Goal: Transaction & Acquisition: Purchase product/service

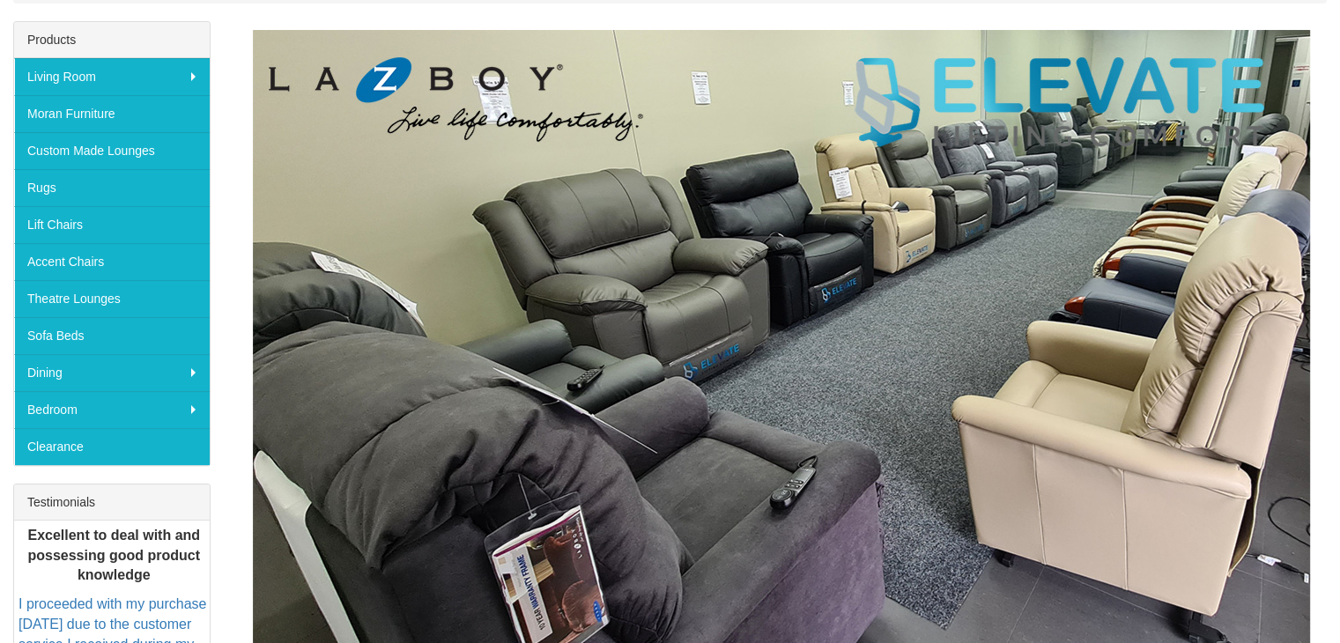
scroll to position [352, 0]
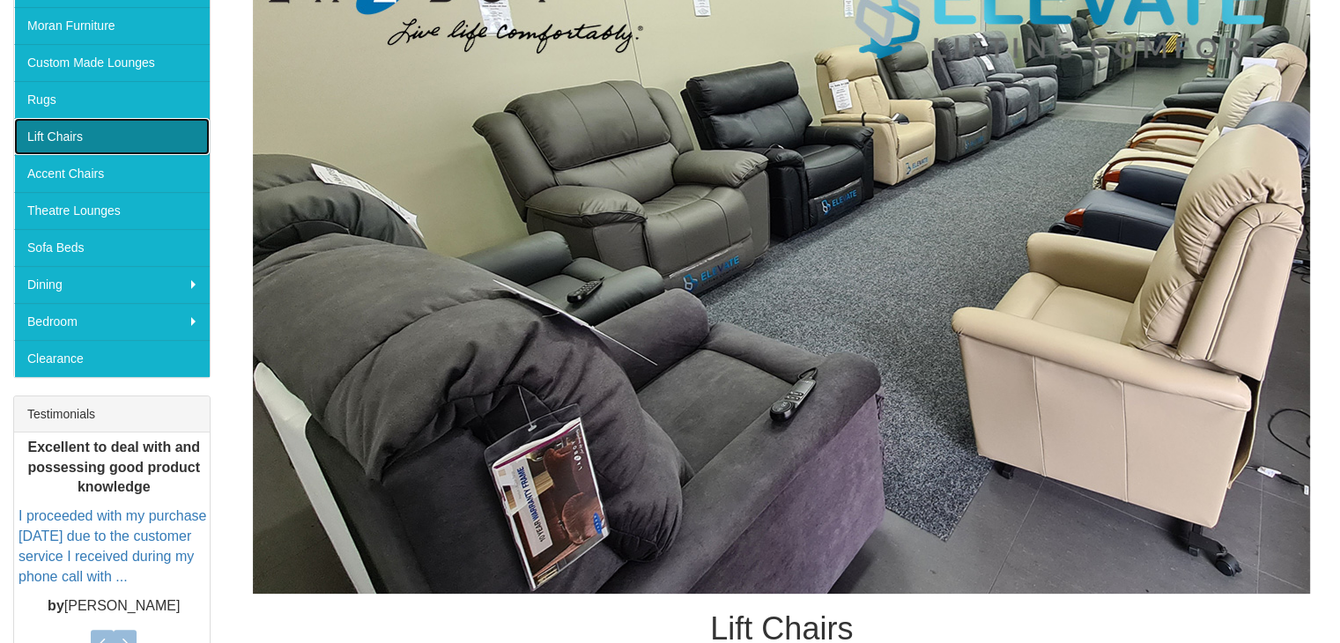
click at [87, 130] on link "Lift Chairs" at bounding box center [112, 136] width 196 height 37
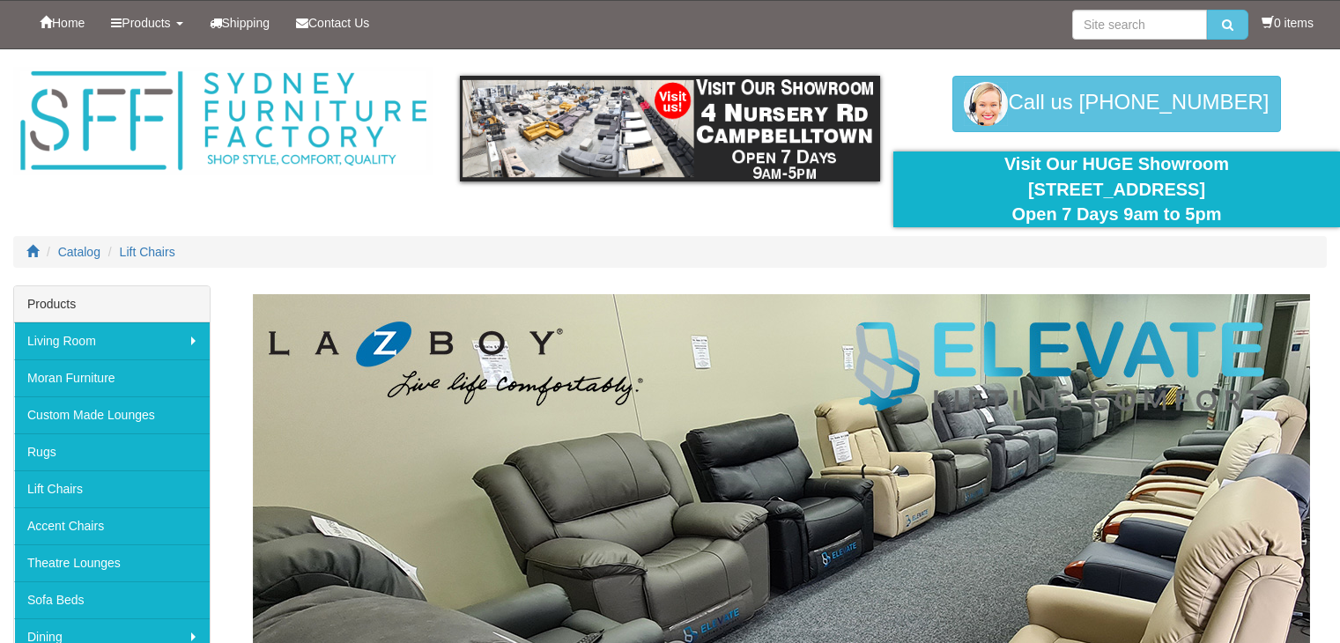
scroll to position [352, 0]
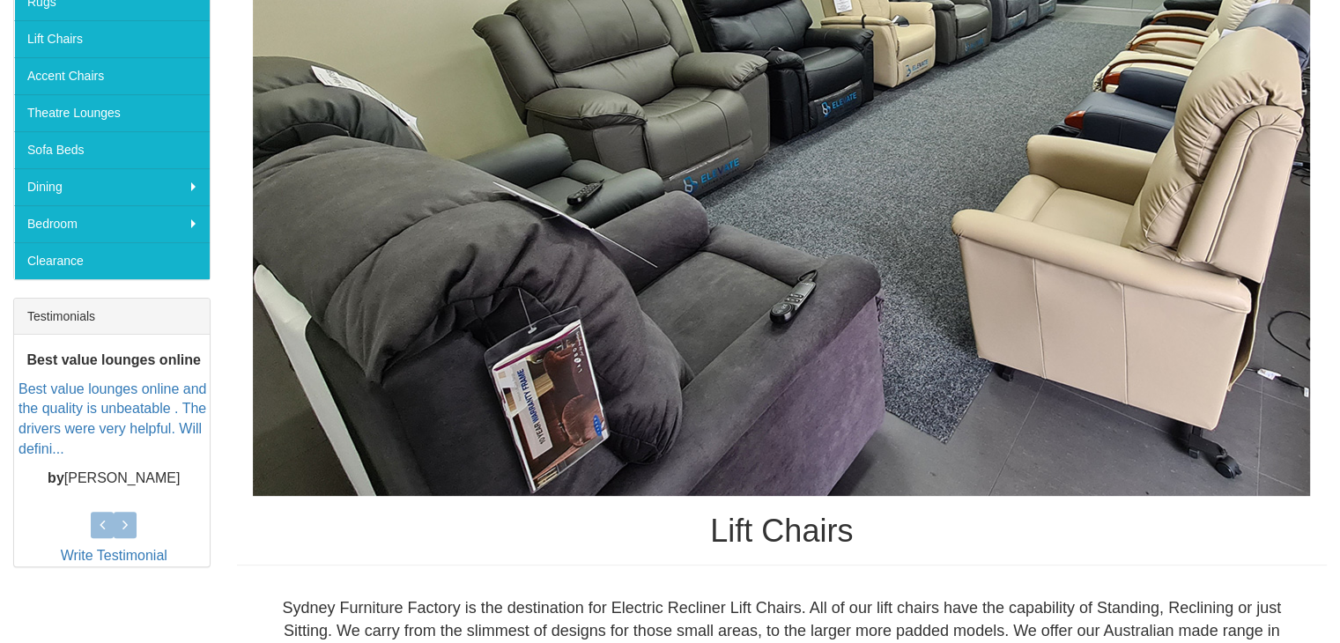
scroll to position [176, 0]
